Goal: Navigation & Orientation: Find specific page/section

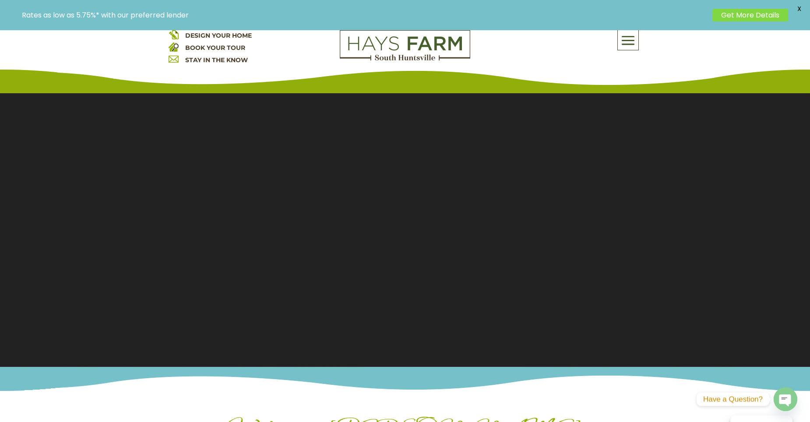
click at [626, 41] on div "DESIGN YOUR HOME BOOK YOUR TOUR STAY IN THE KNOW About Us Quick Move-in Homes A…" at bounding box center [405, 50] width 810 height 88
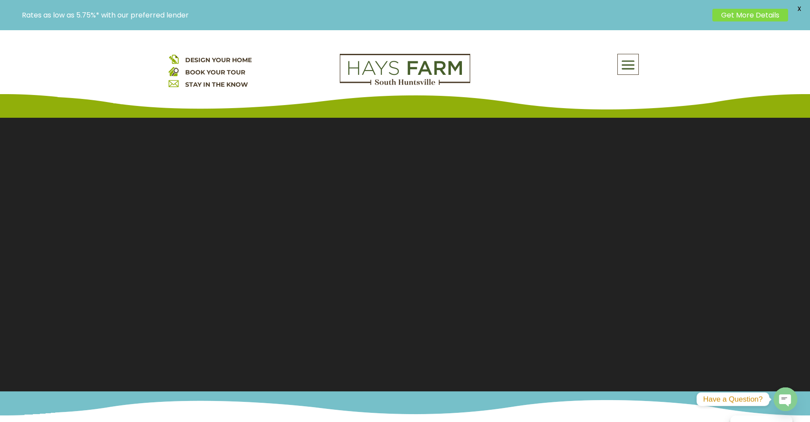
click at [634, 74] on span at bounding box center [628, 65] width 21 height 20
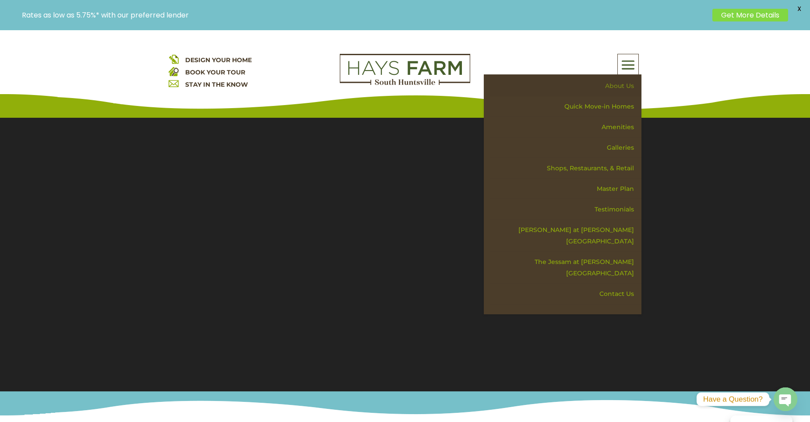
click at [623, 86] on link "About Us" at bounding box center [566, 86] width 152 height 21
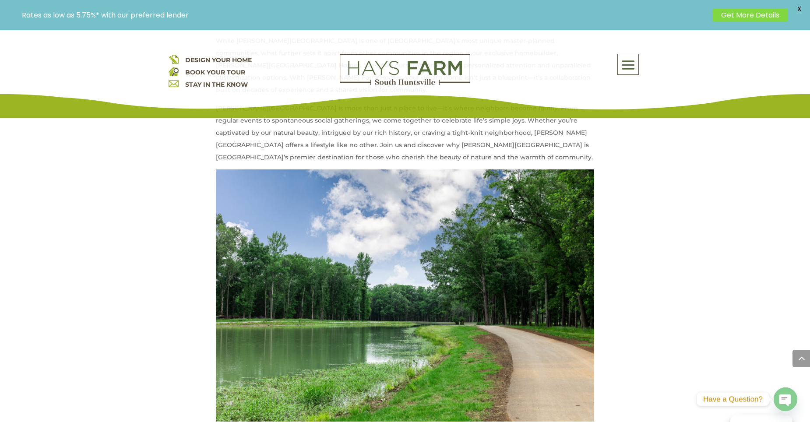
scroll to position [744, 0]
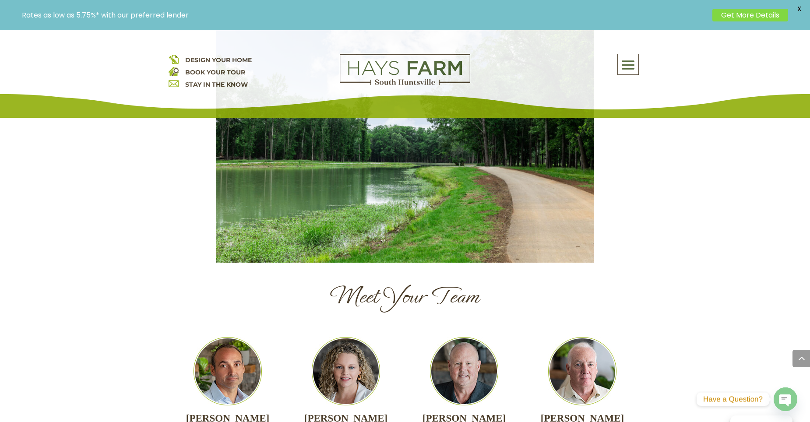
click at [632, 64] on span at bounding box center [628, 65] width 21 height 20
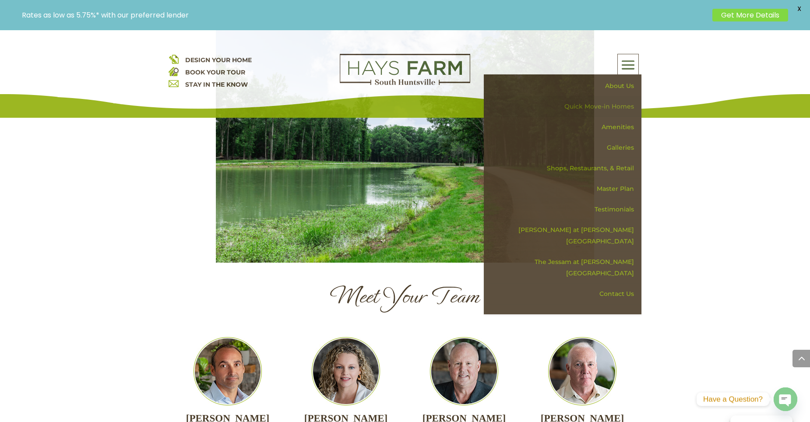
click at [618, 100] on link "Quick Move-in Homes" at bounding box center [566, 106] width 152 height 21
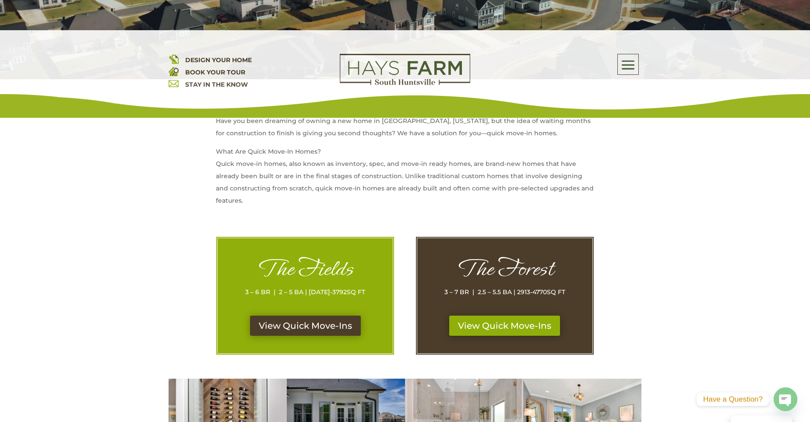
scroll to position [394, 0]
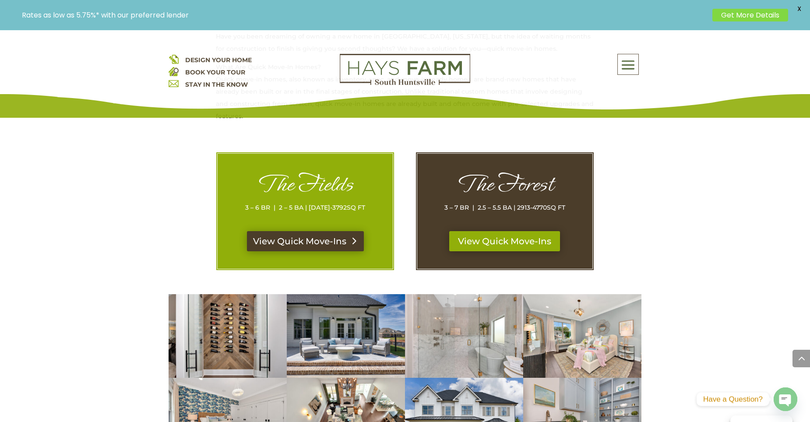
click at [316, 240] on link "View Quick Move-Ins" at bounding box center [305, 241] width 117 height 20
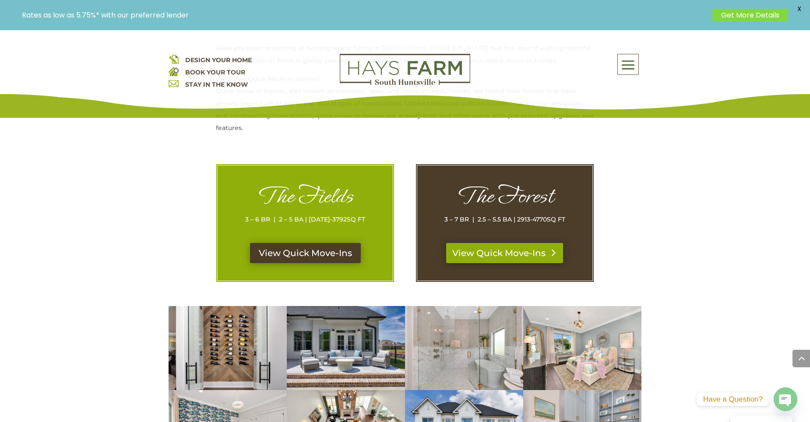
click at [523, 251] on link "View Quick Move-Ins" at bounding box center [504, 253] width 117 height 20
